Goal: Task Accomplishment & Management: Manage account settings

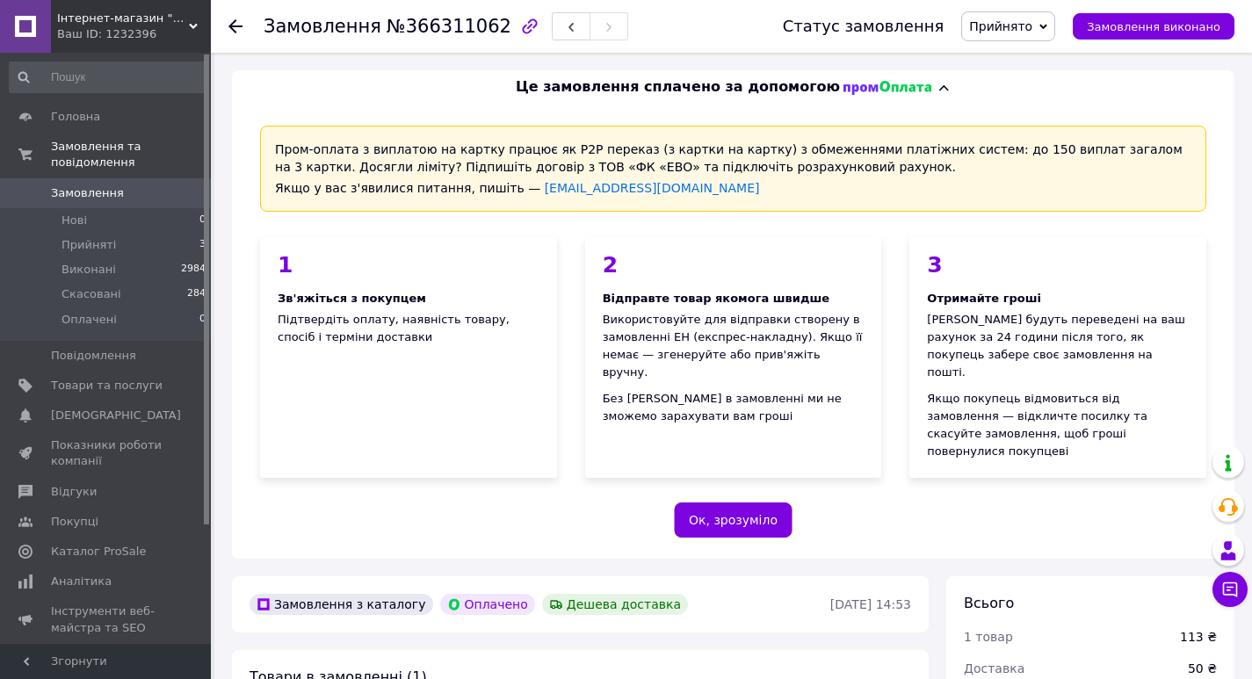
scroll to position [439, 0]
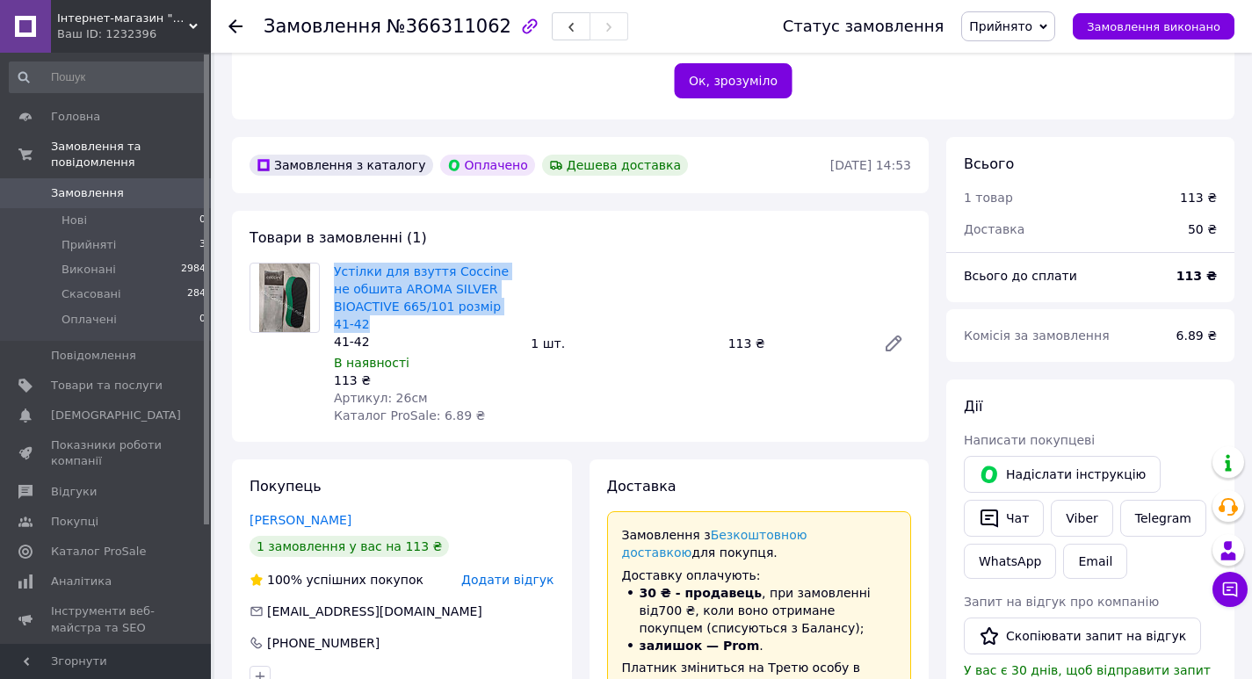
drag, startPoint x: 316, startPoint y: 270, endPoint x: 322, endPoint y: 249, distance: 21.7
click at [322, 263] on div "Устілки для взуття Coccine не обшита AROMA SILVER BIOACTIVE 665/101 розмір [PHO…" at bounding box center [581, 344] width 676 height 162
copy div "Устілки для взуття Coccine не обшита AROMA SILVER BIOACTIVE 665/101 розмір 41-42"
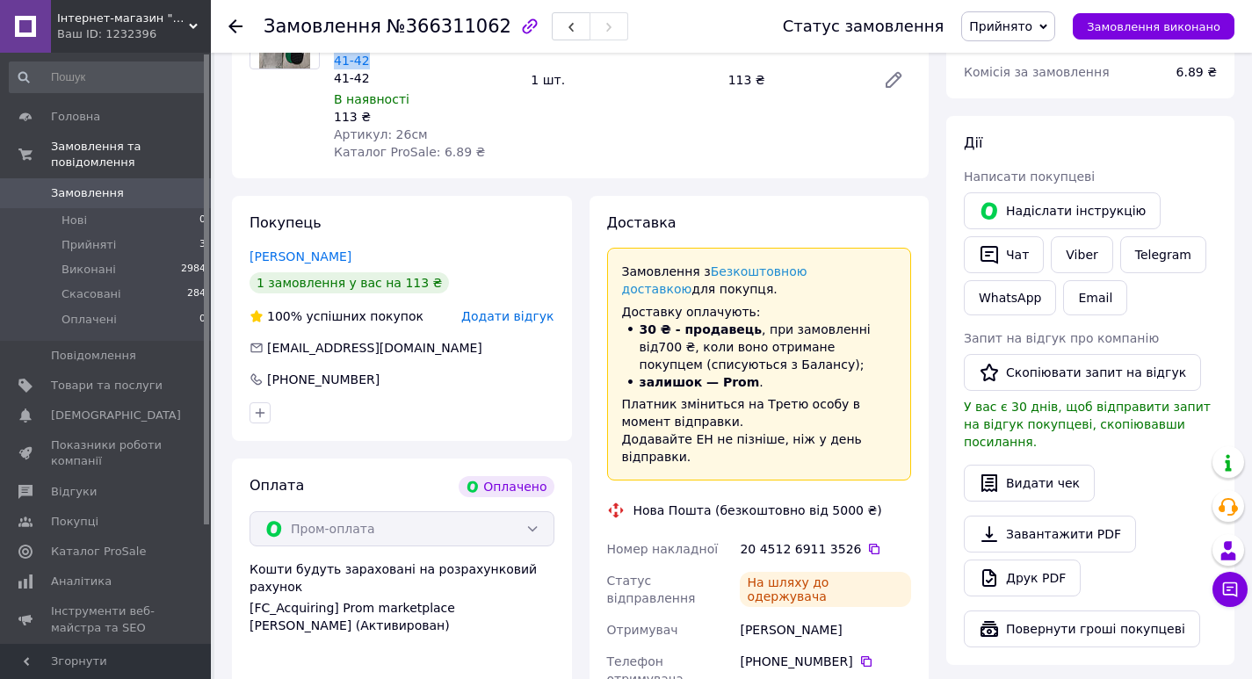
scroll to position [879, 0]
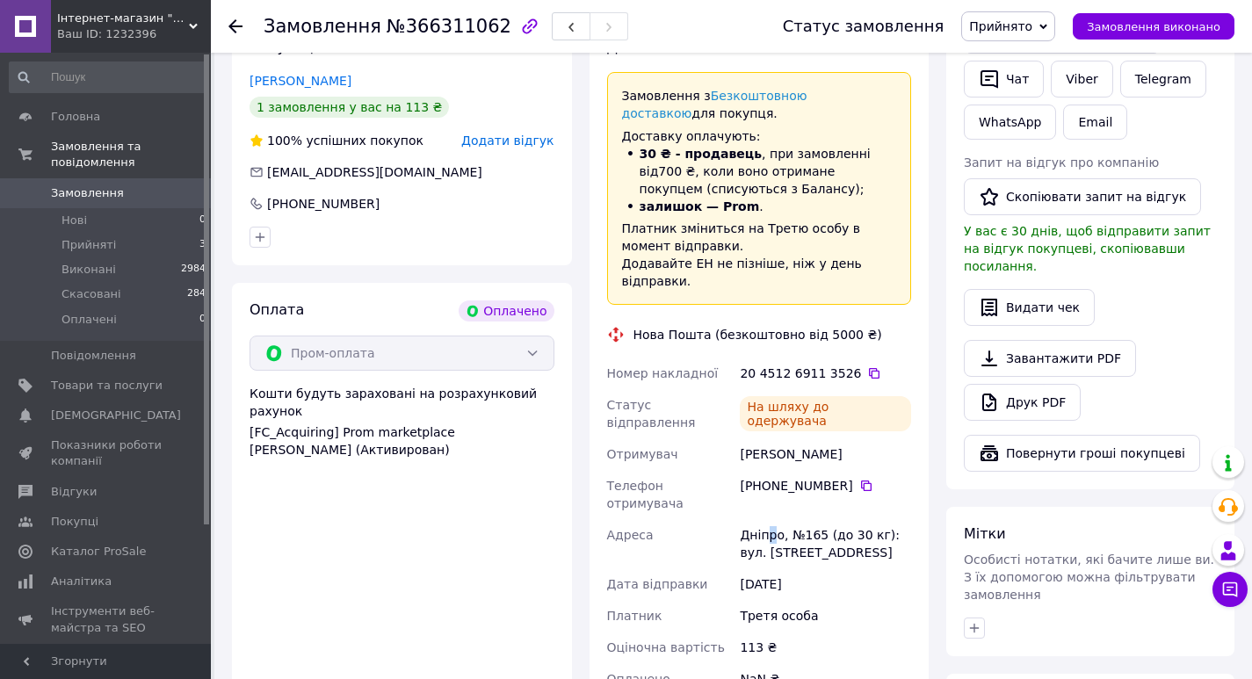
drag, startPoint x: 777, startPoint y: 447, endPoint x: 763, endPoint y: 454, distance: 15.3
click at [763, 519] on div "Дніпро, №165 (до 30 кг): вул. [STREET_ADDRESS]" at bounding box center [826, 543] width 178 height 49
click at [779, 519] on div "Дніпро, №165 (до 30 кг): вул. [STREET_ADDRESS]" at bounding box center [826, 543] width 178 height 49
click at [778, 519] on div "Дніпро, №165 (до 30 кг): вул. [STREET_ADDRESS]" at bounding box center [826, 543] width 178 height 49
drag, startPoint x: 778, startPoint y: 450, endPoint x: 741, endPoint y: 454, distance: 37.1
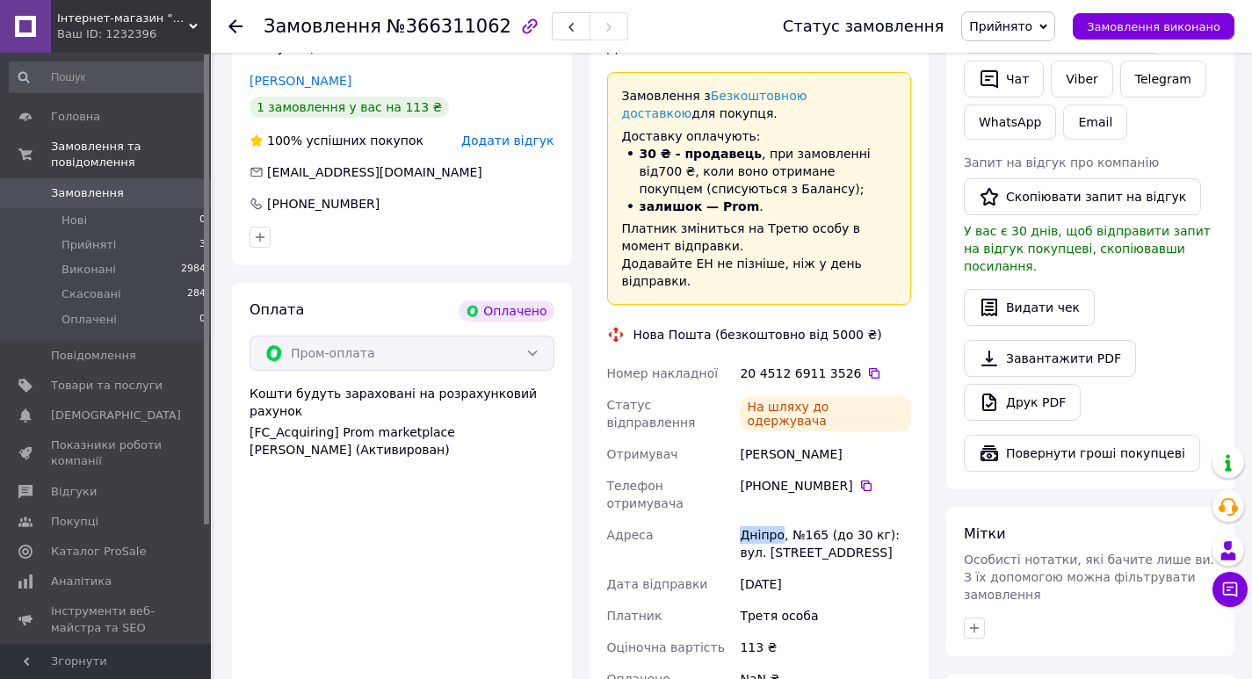
click at [741, 519] on div "Дніпро, №165 (до 30 кг): вул. [STREET_ADDRESS]" at bounding box center [826, 543] width 178 height 49
copy div "Дніпро"
click at [861, 481] on icon at bounding box center [866, 486] width 11 height 11
drag, startPoint x: 867, startPoint y: 381, endPoint x: 739, endPoint y: 380, distance: 127.4
click at [739, 439] on div "[PERSON_NAME]" at bounding box center [826, 455] width 178 height 32
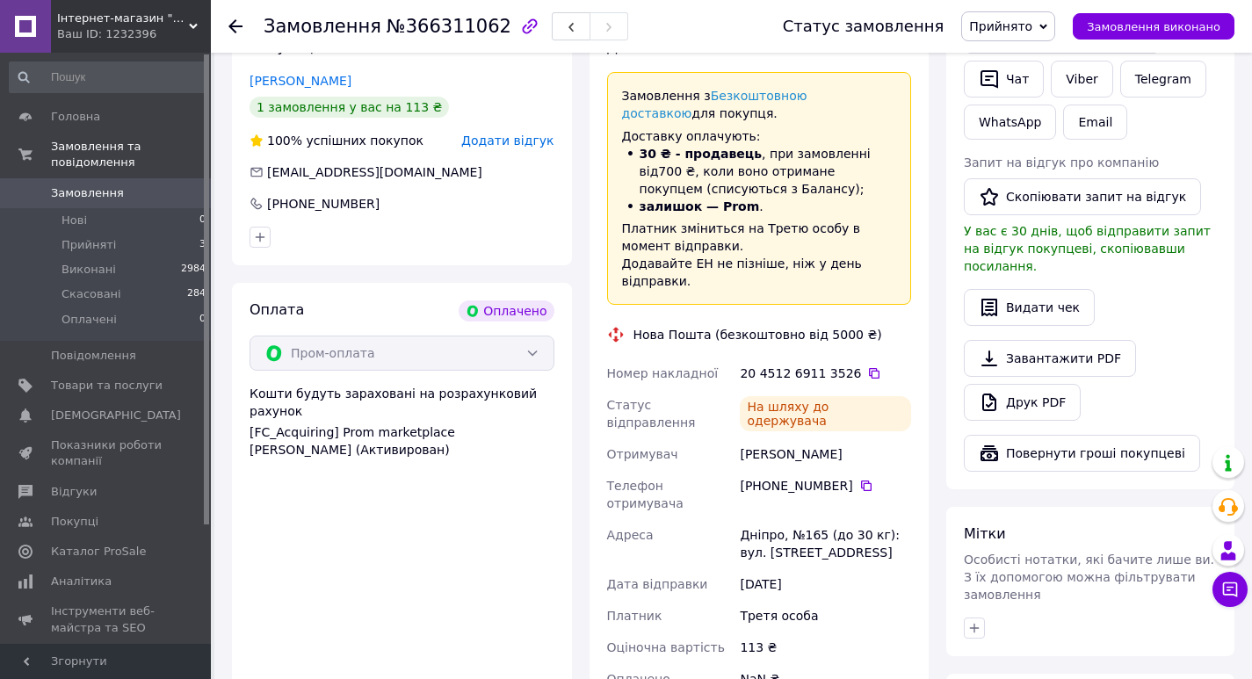
copy div "[PERSON_NAME]"
